Goal: Task Accomplishment & Management: Use online tool/utility

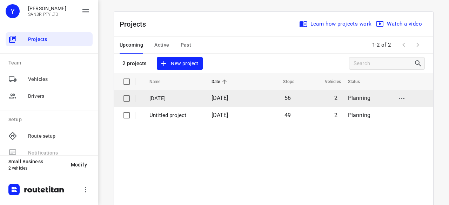
click at [300, 99] on td "2" at bounding box center [319, 98] width 47 height 17
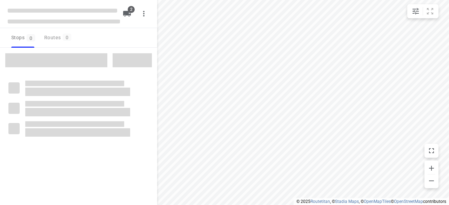
type input "distance"
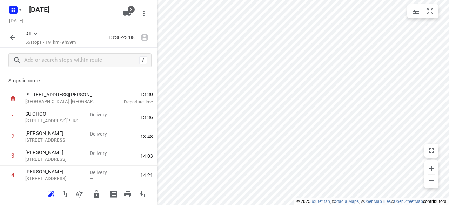
click at [330, 205] on html "i © 2025 Routetitan , © Stadia Maps , © OpenMapTiles © OpenStreetMap contributo…" at bounding box center [224, 102] width 449 height 205
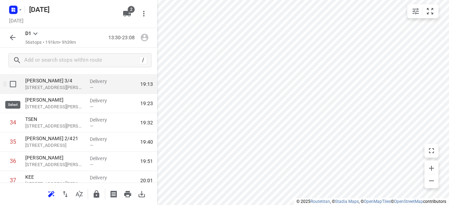
scroll to position [597, 0]
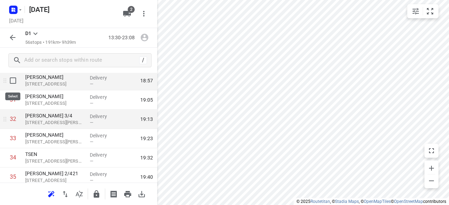
click at [14, 80] on input "checkbox" at bounding box center [13, 81] width 14 height 14
checkbox input "true"
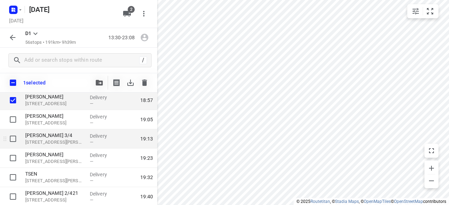
scroll to position [562, 0]
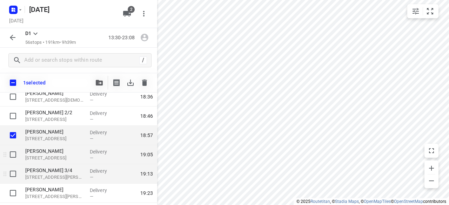
click at [13, 155] on input "checkbox" at bounding box center [13, 155] width 14 height 14
checkbox input "true"
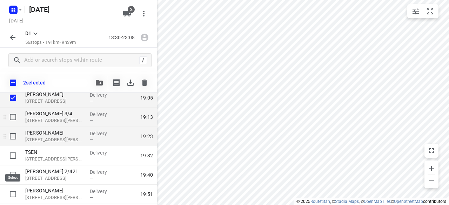
scroll to position [632, 0]
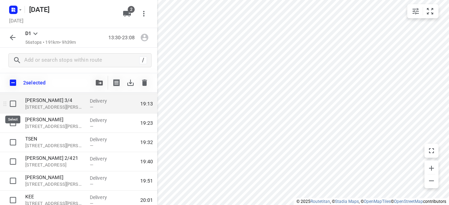
click at [15, 104] on input "checkbox" at bounding box center [13, 104] width 14 height 14
checkbox input "true"
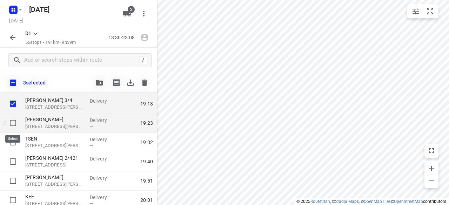
click at [15, 128] on input "checkbox" at bounding box center [13, 123] width 14 height 14
checkbox input "true"
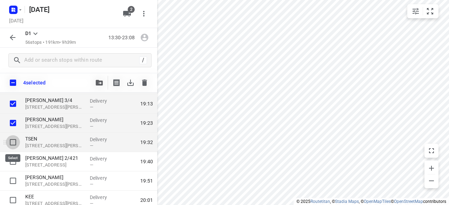
click at [13, 145] on input "checkbox" at bounding box center [13, 142] width 14 height 14
checkbox input "true"
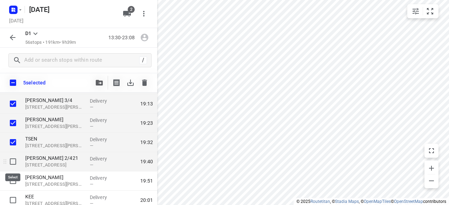
click at [12, 164] on input "checkbox" at bounding box center [13, 162] width 14 height 14
checkbox input "true"
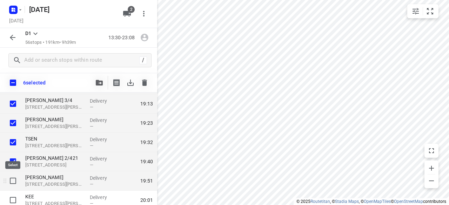
click at [14, 180] on input "checkbox" at bounding box center [13, 181] width 14 height 14
checkbox input "true"
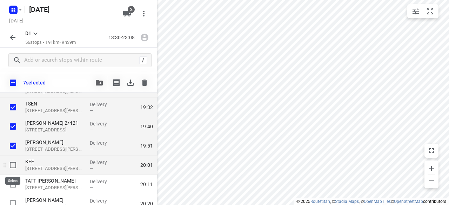
click at [11, 165] on input "checkbox" at bounding box center [13, 165] width 14 height 14
checkbox input "true"
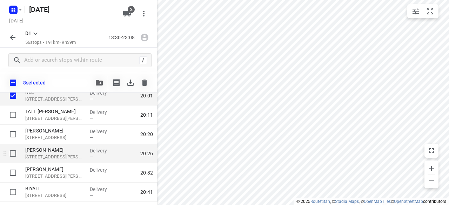
scroll to position [737, 0]
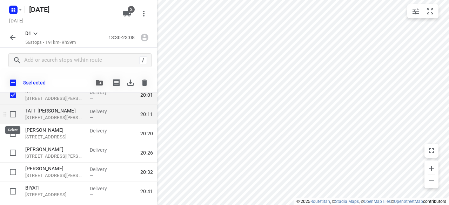
click at [14, 108] on input "checkbox" at bounding box center [13, 114] width 14 height 14
checkbox input "true"
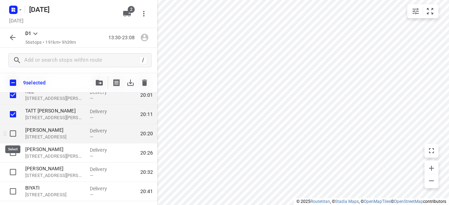
click at [11, 132] on input "checkbox" at bounding box center [13, 134] width 14 height 14
checkbox input "true"
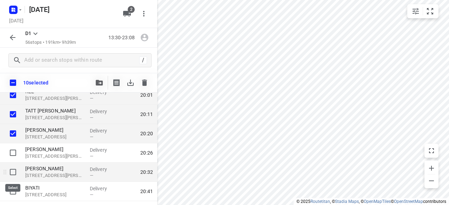
click at [13, 173] on input "checkbox" at bounding box center [13, 172] width 14 height 14
checkbox input "true"
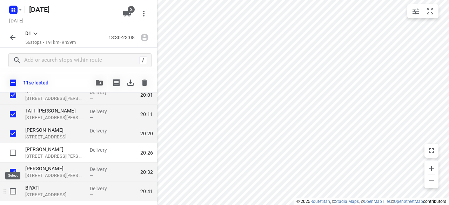
click at [15, 192] on input "checkbox" at bounding box center [13, 192] width 14 height 14
checkbox input "true"
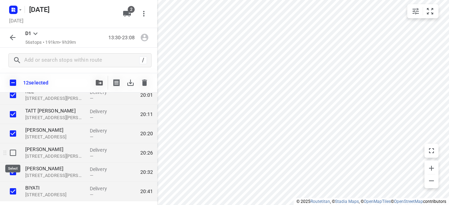
click at [12, 151] on input "checkbox" at bounding box center [13, 153] width 14 height 14
checkbox input "true"
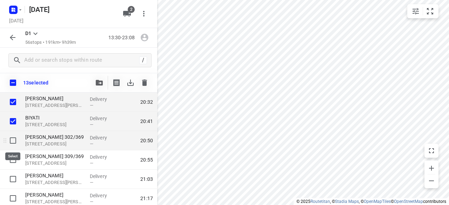
click at [18, 135] on input "checkbox" at bounding box center [13, 141] width 14 height 14
checkbox input "true"
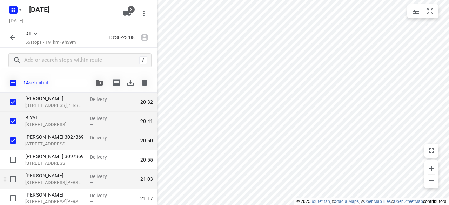
click at [15, 170] on div at bounding box center [11, 179] width 22 height 19
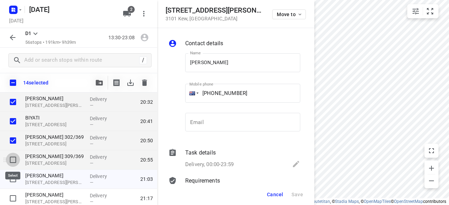
click at [14, 162] on input "checkbox" at bounding box center [13, 160] width 14 height 14
checkbox input "true"
click at [279, 196] on span "Cancel" at bounding box center [275, 195] width 16 height 6
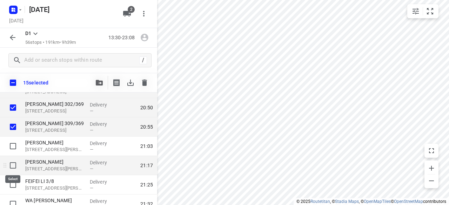
scroll to position [842, 0]
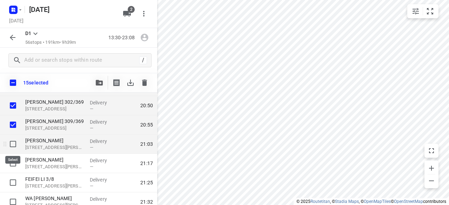
click at [13, 146] on input "checkbox" at bounding box center [13, 144] width 14 height 14
checkbox input "true"
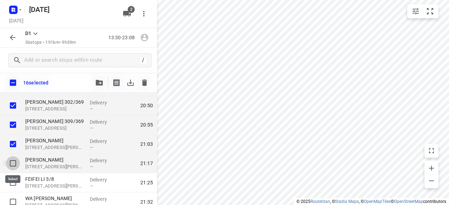
click at [8, 166] on input "checkbox" at bounding box center [13, 164] width 14 height 14
checkbox input "true"
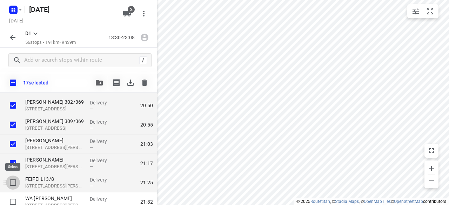
click at [15, 186] on input "checkbox" at bounding box center [13, 183] width 14 height 14
checkbox input "true"
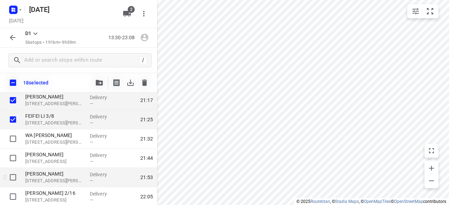
scroll to position [913, 0]
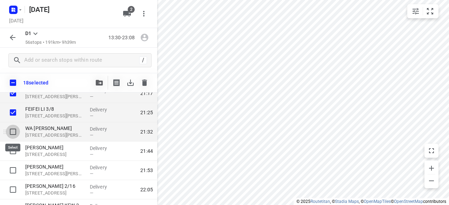
click at [15, 129] on input "checkbox" at bounding box center [13, 132] width 14 height 14
checkbox input "true"
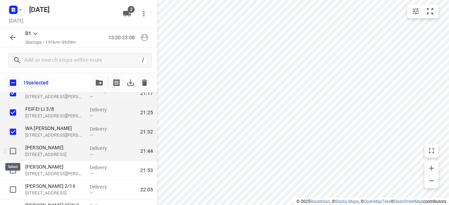
click at [16, 150] on input "checkbox" at bounding box center [13, 151] width 14 height 14
checkbox input "true"
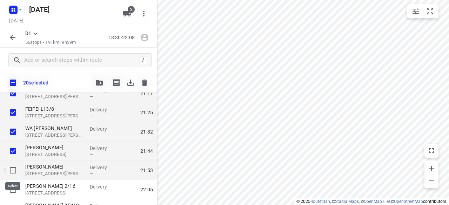
click at [9, 170] on input "checkbox" at bounding box center [13, 171] width 14 height 14
checkbox input "true"
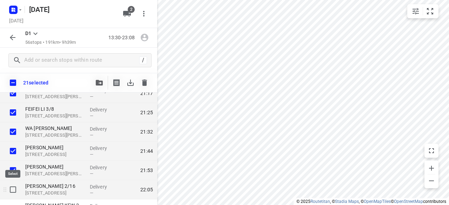
click at [14, 190] on input "checkbox" at bounding box center [13, 190] width 14 height 14
checkbox input "true"
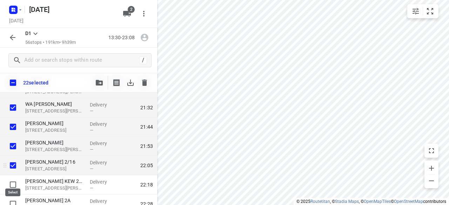
scroll to position [948, 0]
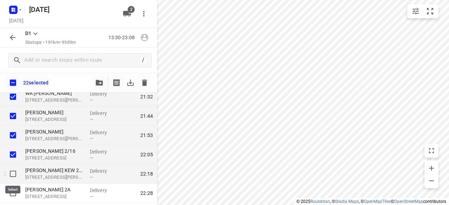
click at [16, 176] on input "checkbox" at bounding box center [13, 174] width 14 height 14
checkbox input "true"
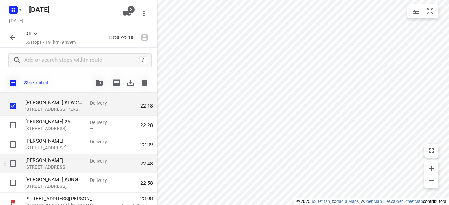
scroll to position [1018, 0]
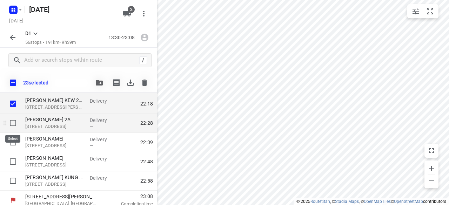
click at [16, 125] on input "checkbox" at bounding box center [13, 123] width 14 height 14
checkbox input "true"
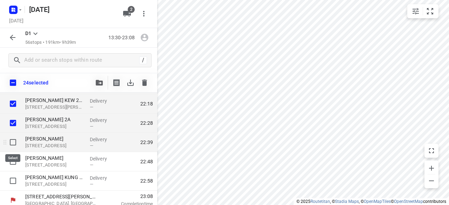
click at [13, 144] on input "checkbox" at bounding box center [13, 142] width 14 height 14
checkbox input "true"
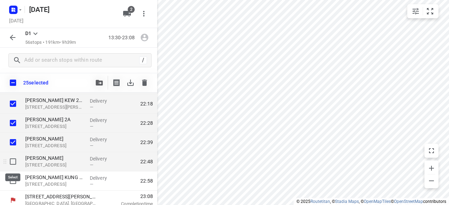
click at [14, 166] on input "checkbox" at bounding box center [13, 162] width 14 height 14
checkbox input "true"
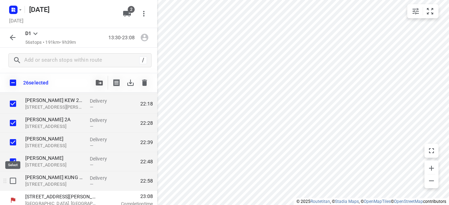
click at [14, 179] on input "checkbox" at bounding box center [13, 181] width 14 height 14
checkbox input "true"
click at [100, 83] on icon "button" at bounding box center [99, 83] width 7 height 6
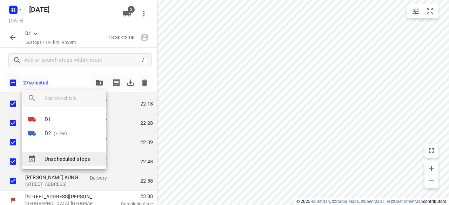
drag, startPoint x: 55, startPoint y: 135, endPoint x: 54, endPoint y: 132, distance: 3.6
click at [55, 135] on p "(Free)" at bounding box center [59, 133] width 16 height 7
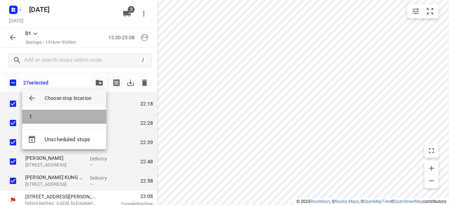
click at [43, 111] on li "1" at bounding box center [64, 117] width 84 height 14
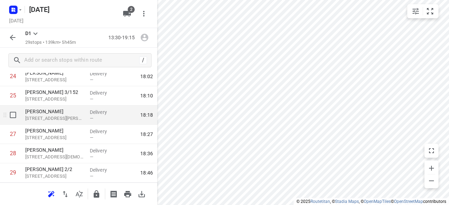
scroll to position [430, 0]
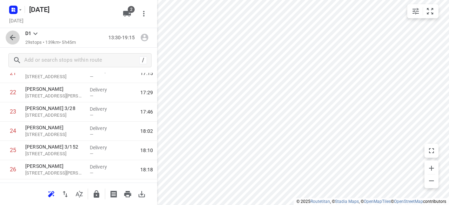
click at [12, 38] on icon "button" at bounding box center [13, 38] width 6 height 6
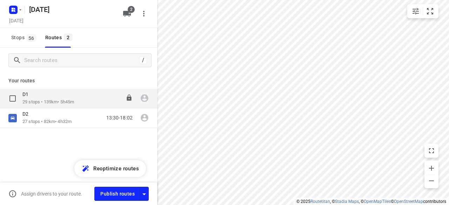
click at [34, 100] on p "29 stops • 139km • 5h45m" at bounding box center [48, 102] width 52 height 7
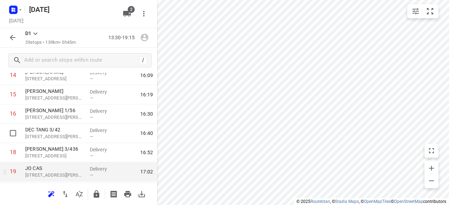
scroll to position [316, 0]
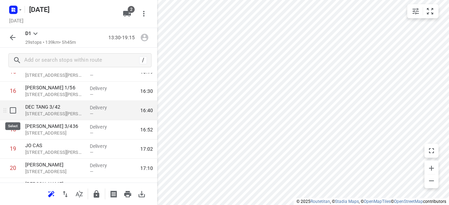
click at [12, 113] on input "checkbox" at bounding box center [13, 111] width 14 height 14
checkbox input "true"
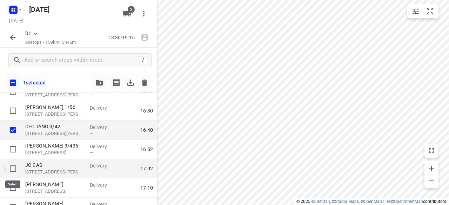
click at [13, 171] on input "checkbox" at bounding box center [13, 169] width 14 height 14
checkbox input "true"
click at [101, 83] on icon "button" at bounding box center [99, 83] width 7 height 6
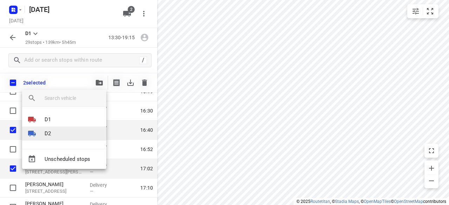
click at [61, 136] on li "D2" at bounding box center [64, 134] width 84 height 14
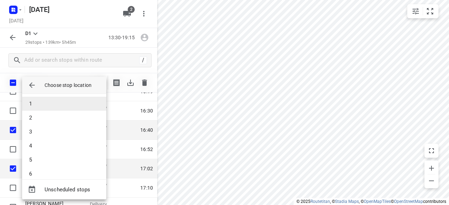
click at [43, 103] on li "1" at bounding box center [64, 104] width 84 height 14
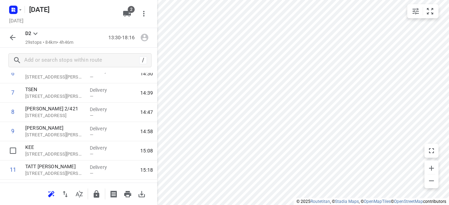
scroll to position [70, 0]
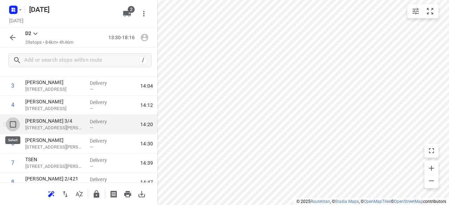
click at [10, 125] on input "checkbox" at bounding box center [13, 125] width 14 height 14
checkbox input "true"
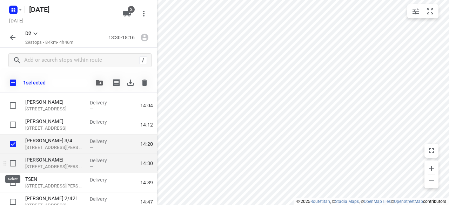
click at [13, 163] on input "checkbox" at bounding box center [13, 164] width 14 height 14
checkbox input "true"
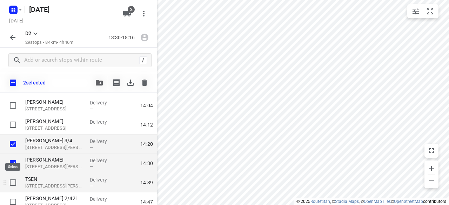
click at [14, 179] on input "checkbox" at bounding box center [13, 183] width 14 height 14
checkbox input "true"
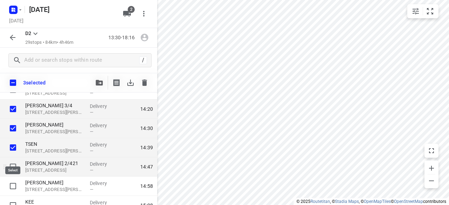
click at [12, 172] on input "checkbox" at bounding box center [13, 167] width 14 height 14
checkbox input "true"
click at [99, 81] on icon "button" at bounding box center [99, 83] width 7 height 6
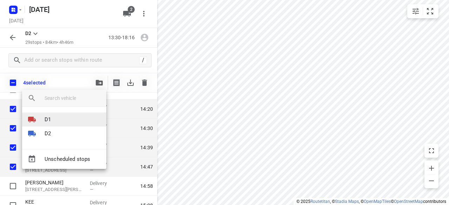
click at [57, 124] on li "D1" at bounding box center [64, 120] width 84 height 14
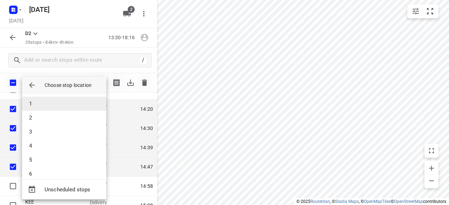
click at [35, 101] on li "1" at bounding box center [64, 104] width 84 height 14
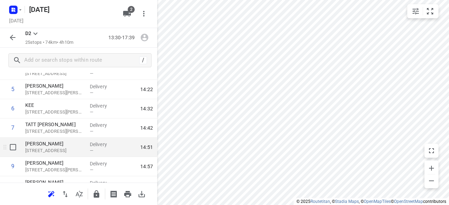
scroll to position [70, 0]
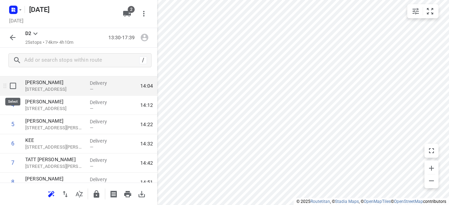
click at [12, 89] on input "checkbox" at bounding box center [13, 86] width 14 height 14
checkbox input "true"
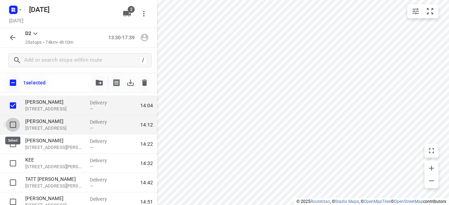
click at [13, 125] on input "checkbox" at bounding box center [13, 125] width 14 height 14
checkbox input "true"
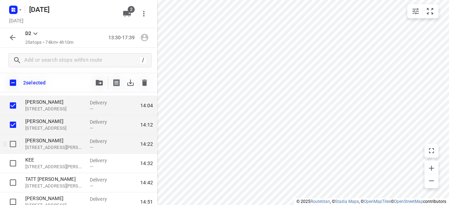
click at [12, 143] on input "checkbox" at bounding box center [13, 144] width 14 height 14
checkbox input "true"
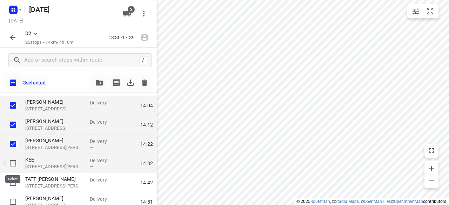
click at [12, 165] on input "checkbox" at bounding box center [13, 164] width 14 height 14
checkbox input "true"
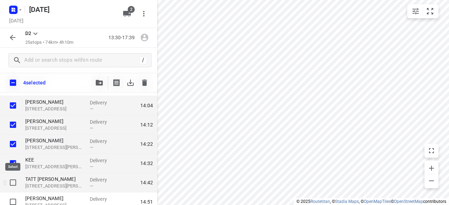
click at [14, 188] on input "checkbox" at bounding box center [13, 183] width 14 height 14
checkbox input "true"
click at [100, 86] on button "button" at bounding box center [99, 83] width 14 height 14
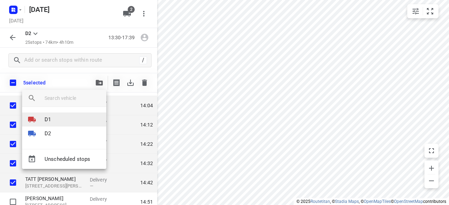
click at [65, 123] on li "D1" at bounding box center [64, 120] width 84 height 14
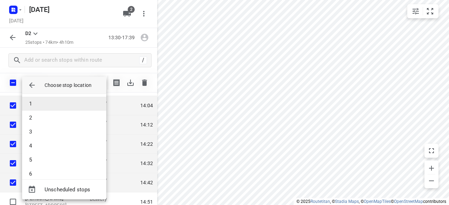
click at [37, 104] on li "1" at bounding box center [64, 104] width 84 height 14
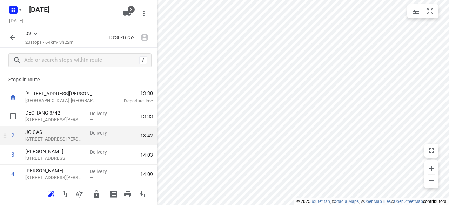
scroll to position [0, 0]
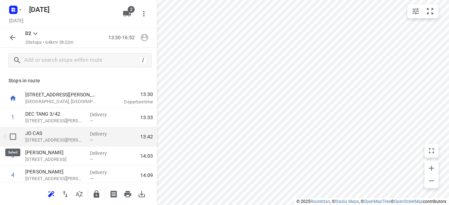
click at [13, 138] on input "checkbox" at bounding box center [13, 137] width 14 height 14
checkbox input "true"
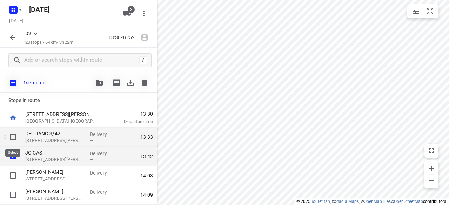
click at [11, 137] on input "checkbox" at bounding box center [13, 137] width 14 height 14
checkbox input "true"
click at [100, 81] on icon "button" at bounding box center [99, 83] width 7 height 6
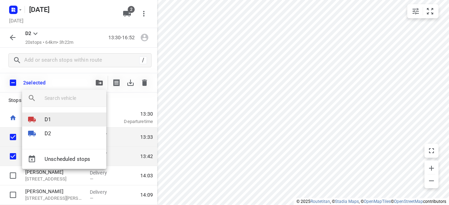
click at [51, 116] on p "D1" at bounding box center [48, 120] width 6 height 8
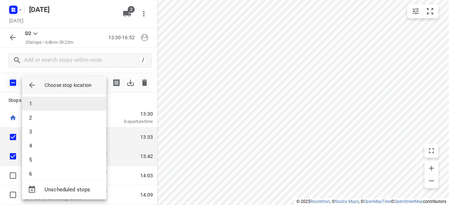
click at [39, 106] on li "1" at bounding box center [64, 104] width 84 height 14
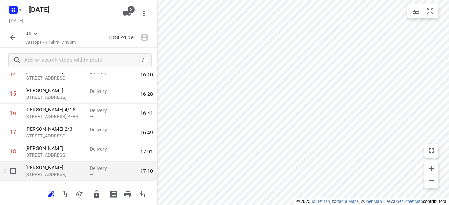
scroll to position [257, 0]
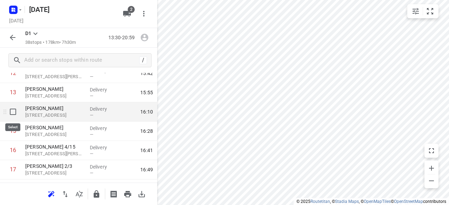
click at [9, 114] on input "checkbox" at bounding box center [13, 112] width 14 height 14
checkbox input "true"
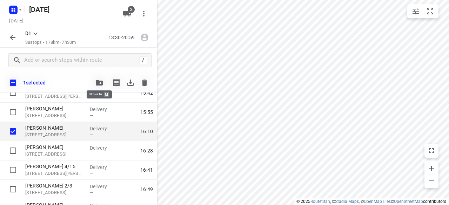
click at [100, 82] on icon "button" at bounding box center [99, 83] width 7 height 6
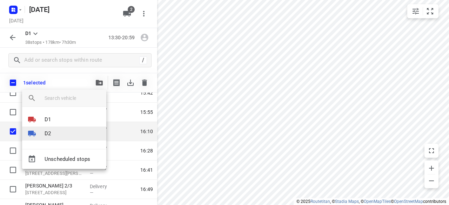
click at [52, 134] on li "D2" at bounding box center [64, 134] width 84 height 14
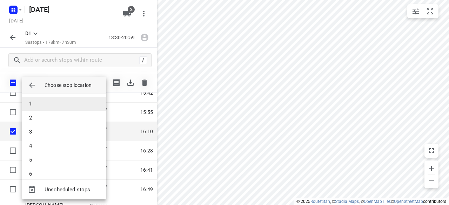
click at [36, 103] on li "1" at bounding box center [64, 104] width 84 height 14
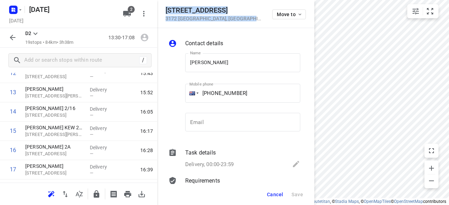
drag, startPoint x: 247, startPoint y: 19, endPoint x: 163, endPoint y: 7, distance: 85.5
click at [163, 7] on div "[STREET_ADDRESS] Move to" at bounding box center [235, 14] width 157 height 28
copy div "[STREET_ADDRESS]"
click at [124, 11] on icon "button" at bounding box center [127, 13] width 8 height 8
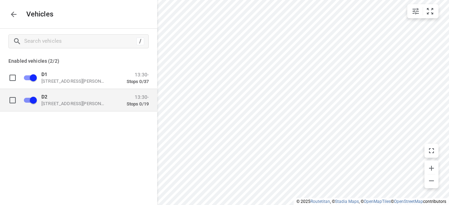
click at [55, 97] on p "D2" at bounding box center [76, 97] width 70 height 6
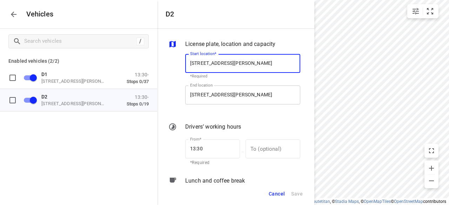
click at [213, 101] on input "[STREET_ADDRESS][PERSON_NAME]" at bounding box center [242, 95] width 115 height 19
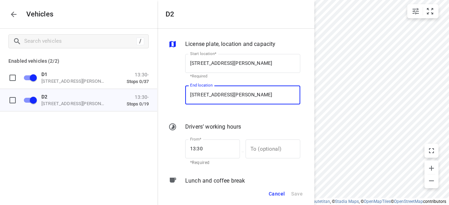
paste input "[STREET_ADDRESS]"
type input "[STREET_ADDRESS]"
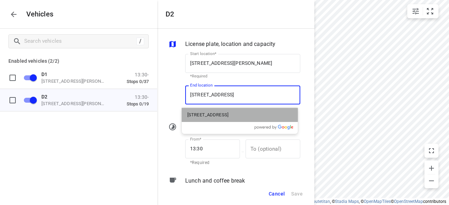
click at [198, 114] on p "[STREET_ADDRESS]" at bounding box center [207, 115] width 41 height 7
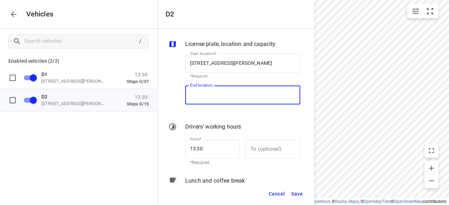
type input "[STREET_ADDRESS]"
click at [293, 194] on span "Save" at bounding box center [297, 194] width 12 height 9
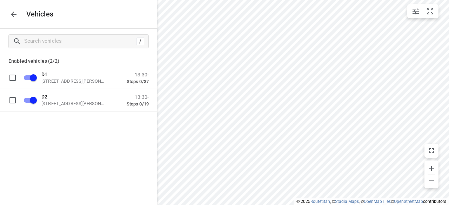
click at [12, 22] on div "Vehicles" at bounding box center [78, 14] width 157 height 28
click at [12, 19] on button "button" at bounding box center [14, 14] width 14 height 14
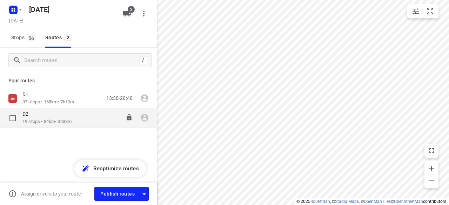
click at [35, 117] on div "D2" at bounding box center [46, 115] width 49 height 8
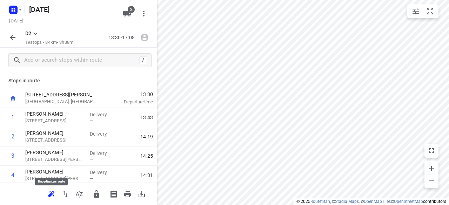
click at [48, 192] on icon "button" at bounding box center [51, 194] width 8 height 8
click at [12, 36] on icon "button" at bounding box center [13, 38] width 6 height 6
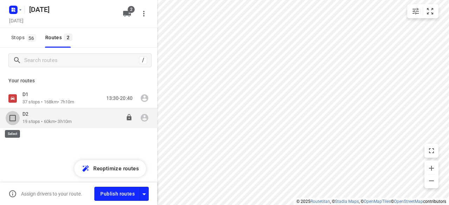
click at [16, 119] on input "checkbox" at bounding box center [13, 118] width 14 height 14
checkbox input "true"
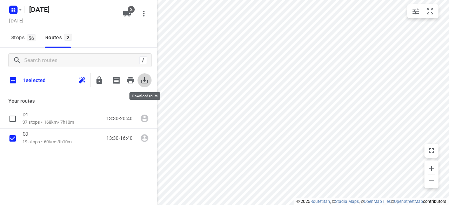
click at [141, 82] on icon "button" at bounding box center [144, 80] width 8 height 8
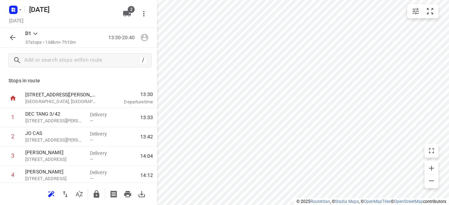
click at [9, 40] on icon "button" at bounding box center [12, 37] width 8 height 8
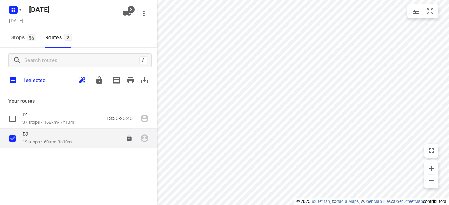
click at [29, 138] on div "D2" at bounding box center [46, 135] width 49 height 8
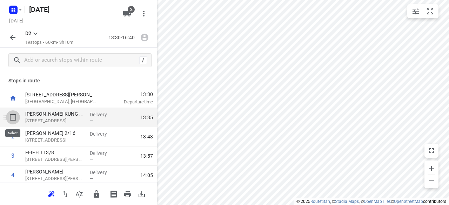
click at [14, 114] on input "checkbox" at bounding box center [13, 118] width 14 height 14
checkbox input "true"
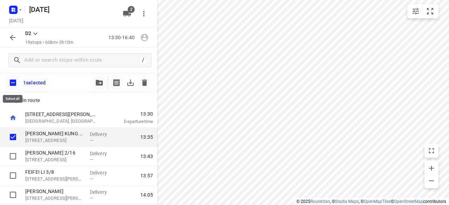
click at [13, 82] on input "checkbox" at bounding box center [13, 82] width 15 height 15
checkbox input "true"
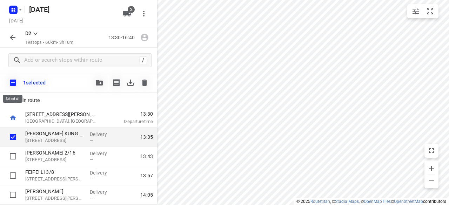
checkbox input "true"
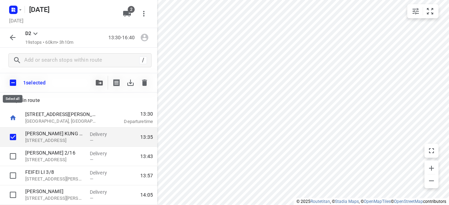
checkbox input "true"
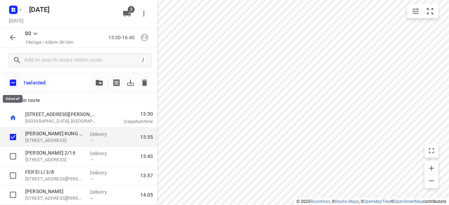
checkbox input "true"
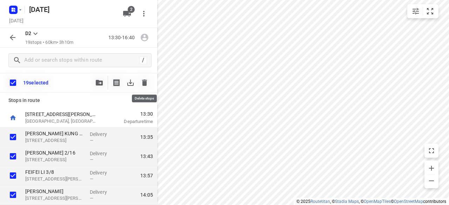
click at [143, 82] on icon "button" at bounding box center [144, 83] width 5 height 6
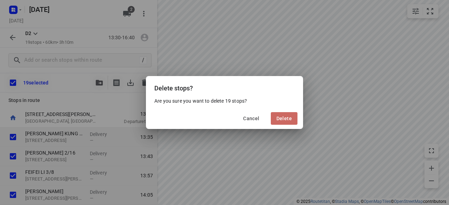
click at [294, 116] on button "Delete" at bounding box center [284, 118] width 27 height 13
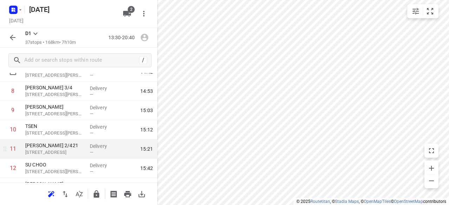
scroll to position [211, 0]
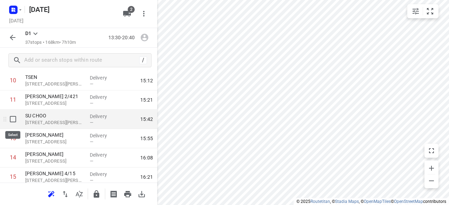
click at [15, 119] on input "checkbox" at bounding box center [13, 119] width 14 height 14
checkbox input "true"
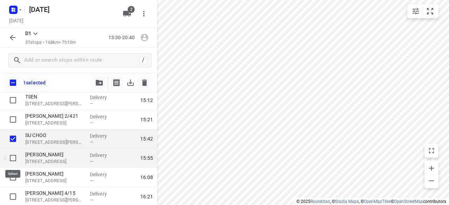
click at [13, 156] on input "checkbox" at bounding box center [13, 158] width 14 height 14
checkbox input "true"
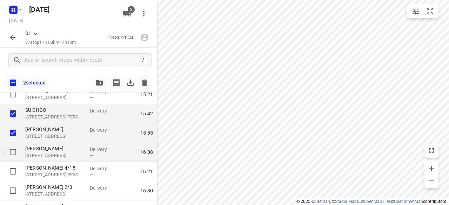
scroll to position [246, 0]
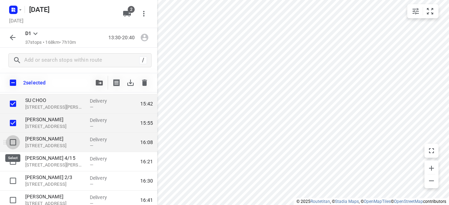
click at [13, 142] on input "checkbox" at bounding box center [13, 142] width 14 height 14
checkbox input "true"
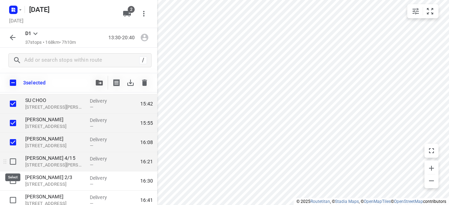
click at [13, 157] on input "checkbox" at bounding box center [13, 162] width 14 height 14
checkbox input "true"
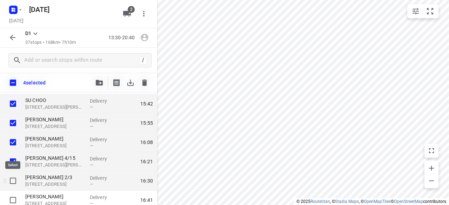
click at [12, 182] on input "checkbox" at bounding box center [13, 181] width 14 height 14
checkbox input "true"
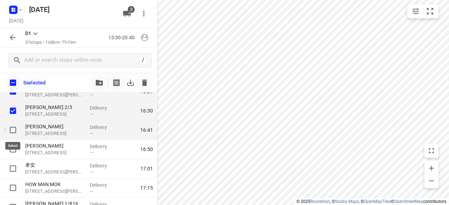
drag, startPoint x: 15, startPoint y: 132, endPoint x: 14, endPoint y: 138, distance: 6.1
click at [15, 132] on input "checkbox" at bounding box center [13, 130] width 14 height 14
checkbox input "true"
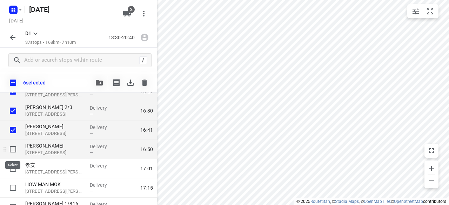
click at [17, 152] on input "checkbox" at bounding box center [13, 150] width 14 height 14
checkbox input "true"
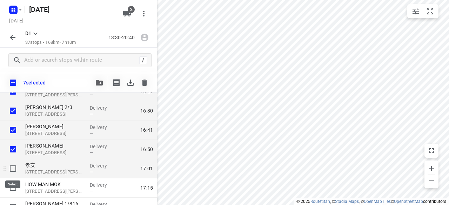
click at [13, 167] on input "checkbox" at bounding box center [13, 169] width 14 height 14
checkbox input "true"
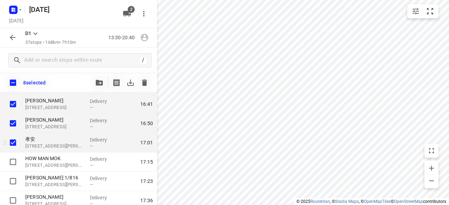
scroll to position [351, 0]
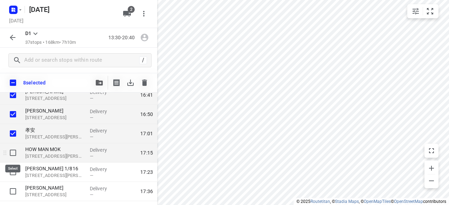
click at [15, 155] on input "checkbox" at bounding box center [13, 153] width 14 height 14
checkbox input "true"
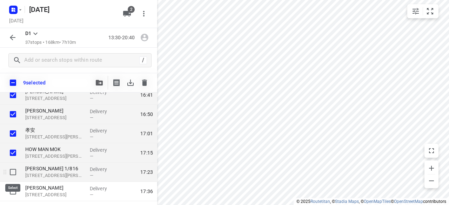
click at [14, 168] on input "checkbox" at bounding box center [13, 172] width 14 height 14
checkbox input "true"
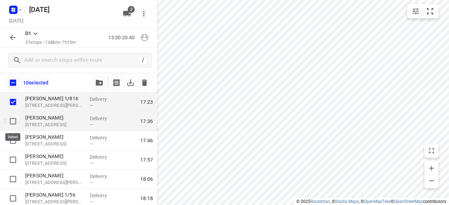
click at [12, 124] on input "checkbox" at bounding box center [13, 121] width 14 height 14
checkbox input "true"
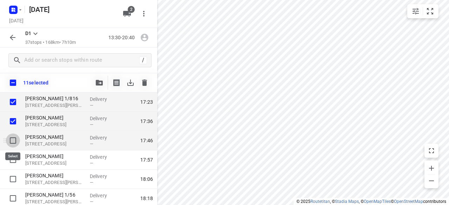
click at [9, 139] on input "checkbox" at bounding box center [13, 141] width 14 height 14
checkbox input "true"
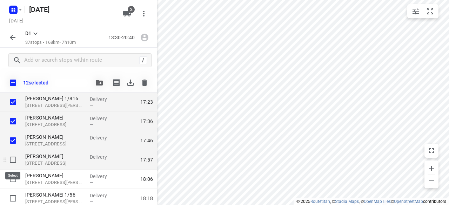
click at [10, 155] on input "checkbox" at bounding box center [13, 160] width 14 height 14
click at [12, 161] on input "checkbox" at bounding box center [13, 160] width 14 height 14
checkbox input "true"
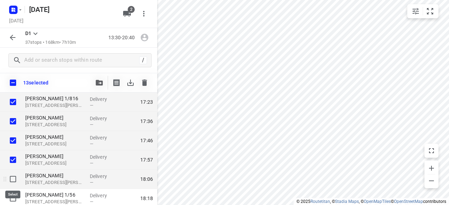
click at [16, 177] on input "checkbox" at bounding box center [13, 179] width 14 height 14
checkbox input "true"
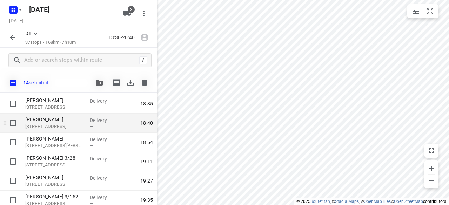
scroll to position [562, 0]
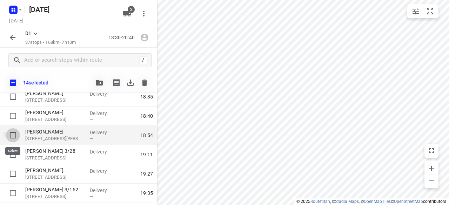
click at [15, 134] on input "checkbox" at bounding box center [13, 135] width 14 height 14
checkbox input "true"
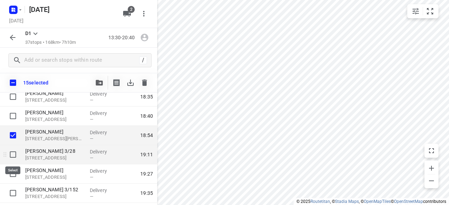
click at [16, 154] on input "checkbox" at bounding box center [13, 155] width 14 height 14
checkbox input "true"
click at [96, 83] on icon "button" at bounding box center [99, 83] width 7 height 6
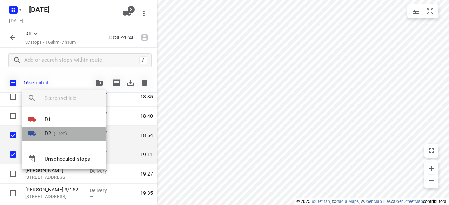
click at [58, 131] on p "(Free)" at bounding box center [59, 133] width 16 height 7
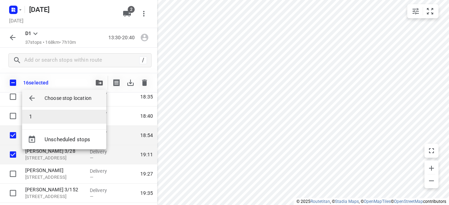
click at [48, 110] on li "1" at bounding box center [64, 117] width 84 height 14
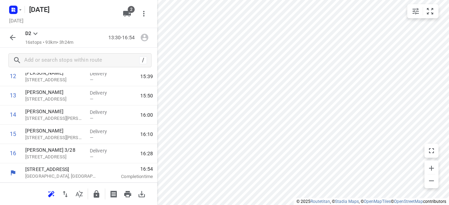
scroll to position [253, 0]
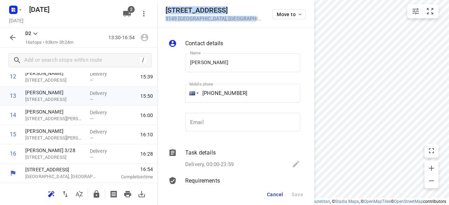
drag, startPoint x: 236, startPoint y: 18, endPoint x: 166, endPoint y: 11, distance: 70.2
click at [166, 11] on div "[STREET_ADDRESS]" at bounding box center [215, 13] width 98 height 15
copy div "[STREET_ADDRESS]"
click at [126, 14] on icon "button" at bounding box center [127, 14] width 8 height 6
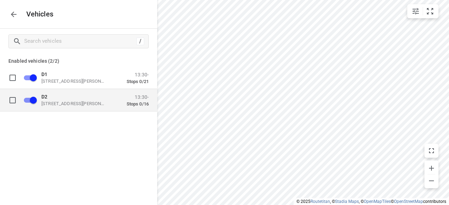
click at [75, 93] on div "D2 [STREET_ADDRESS][PERSON_NAME] 13:30- Stops 0/16" at bounding box center [84, 100] width 129 height 22
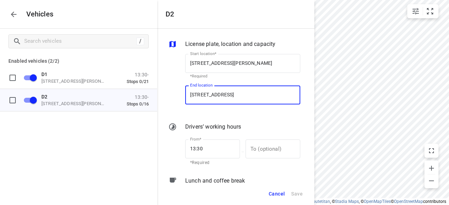
click at [202, 95] on input "[STREET_ADDRESS]" at bounding box center [242, 95] width 115 height 19
paste input "[STREET_ADDRESS]"
type input "[STREET_ADDRESS]"
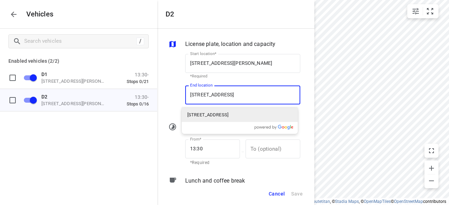
click at [211, 118] on p "[STREET_ADDRESS]" at bounding box center [207, 115] width 41 height 7
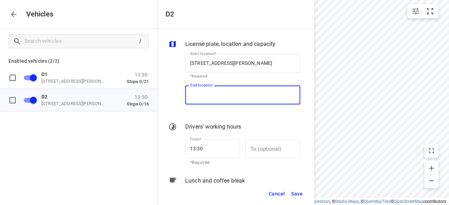
scroll to position [0, 0]
type input "[STREET_ADDRESS]"
click at [293, 194] on span "Save" at bounding box center [297, 194] width 12 height 9
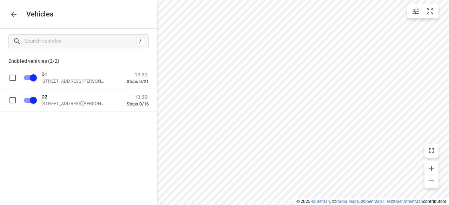
click at [25, 11] on p "Vehicles" at bounding box center [37, 14] width 33 height 8
click at [16, 15] on icon "button" at bounding box center [13, 14] width 8 height 8
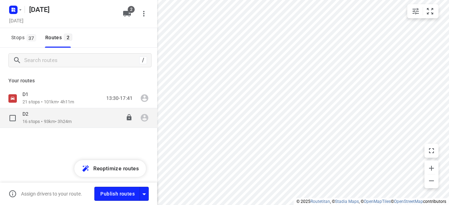
click at [36, 120] on p "16 stops • 93km • 3h24m" at bounding box center [46, 122] width 49 height 7
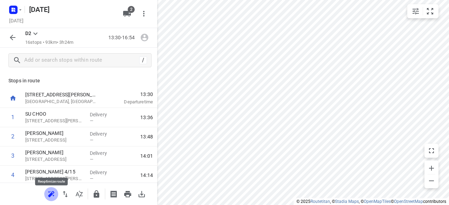
click at [51, 195] on icon "button" at bounding box center [50, 195] width 5 height 5
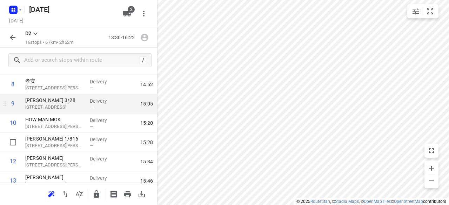
scroll to position [148, 0]
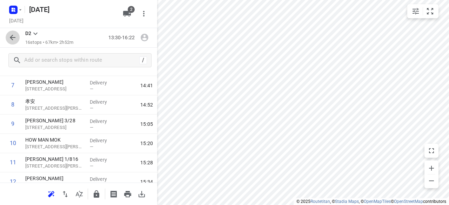
click at [10, 38] on icon "button" at bounding box center [12, 37] width 8 height 8
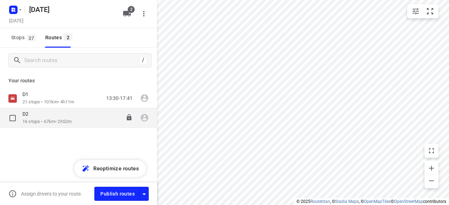
click at [14, 120] on input "checkbox" at bounding box center [13, 118] width 14 height 14
checkbox input "true"
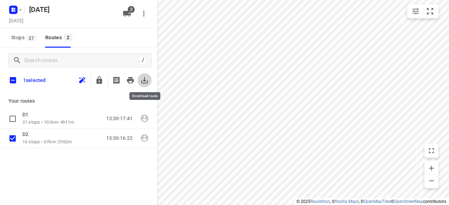
click at [143, 82] on icon "button" at bounding box center [144, 80] width 8 height 8
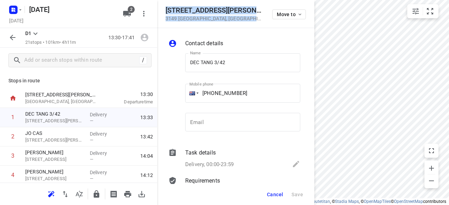
drag, startPoint x: 240, startPoint y: 19, endPoint x: 163, endPoint y: 7, distance: 77.4
click at [163, 7] on div "[STREET_ADDRESS][PERSON_NAME] Move to" at bounding box center [235, 14] width 157 height 28
copy div "[STREET_ADDRESS][PERSON_NAME]"
click at [132, 14] on button "2" at bounding box center [127, 14] width 14 height 14
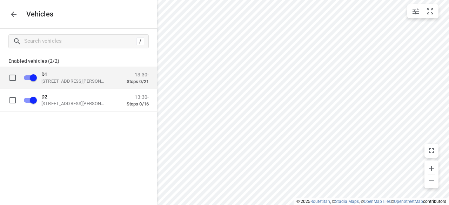
click at [67, 85] on div "D1 [STREET_ADDRESS][PERSON_NAME] 13:30- Stops 0/21" at bounding box center [84, 78] width 129 height 22
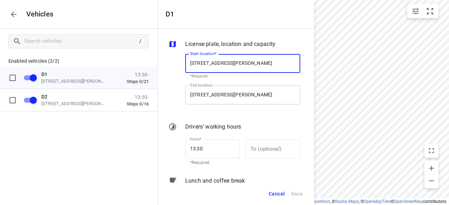
click at [205, 98] on input "[STREET_ADDRESS][PERSON_NAME]" at bounding box center [242, 95] width 115 height 19
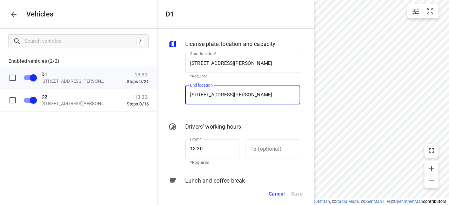
paste input "[STREET_ADDRESS][PERSON_NAME]"
type input "[STREET_ADDRESS][PERSON_NAME]"
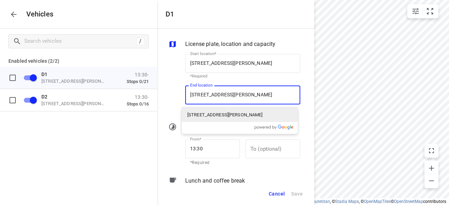
drag, startPoint x: 205, startPoint y: 110, endPoint x: 204, endPoint y: 118, distance: 8.3
click at [205, 113] on div "[STREET_ADDRESS][PERSON_NAME]" at bounding box center [240, 115] width 116 height 14
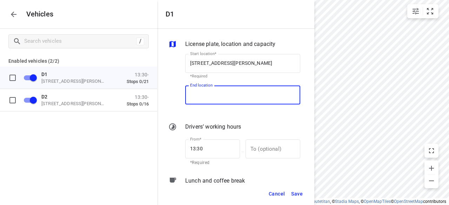
scroll to position [0, 0]
type input "[STREET_ADDRESS][PERSON_NAME]"
click at [301, 194] on span "Save" at bounding box center [297, 194] width 12 height 9
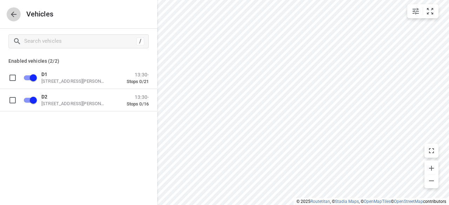
click at [15, 16] on icon "button" at bounding box center [13, 14] width 8 height 8
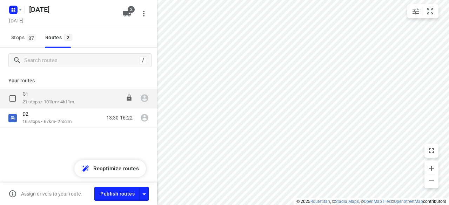
click at [38, 92] on div "D1" at bounding box center [48, 95] width 52 height 8
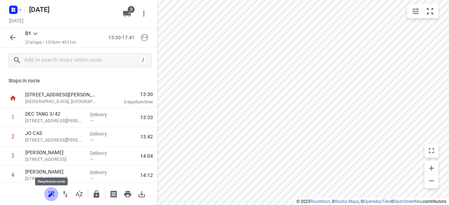
click at [55, 196] on button "button" at bounding box center [51, 194] width 14 height 14
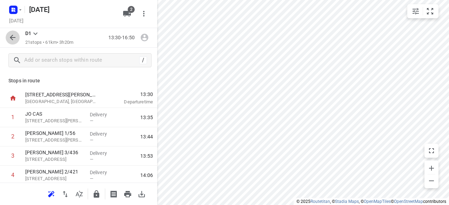
click at [15, 36] on icon "button" at bounding box center [12, 37] width 8 height 8
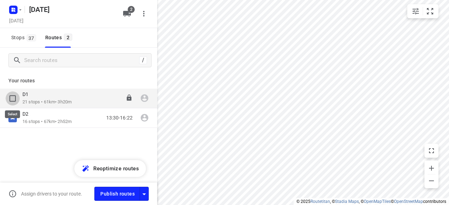
click at [10, 98] on input "checkbox" at bounding box center [13, 99] width 14 height 14
checkbox input "true"
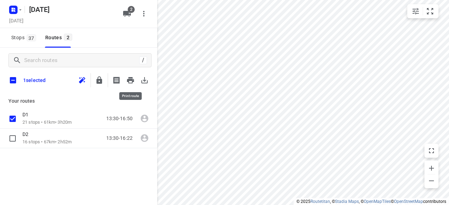
click at [141, 81] on icon "button" at bounding box center [144, 80] width 8 height 8
